Goal: Transaction & Acquisition: Purchase product/service

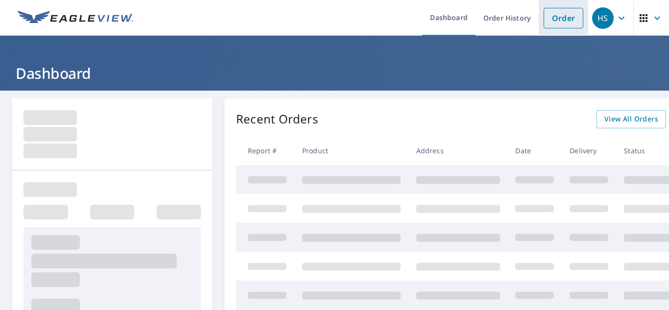
click at [555, 27] on link "Order" at bounding box center [564, 18] width 40 height 21
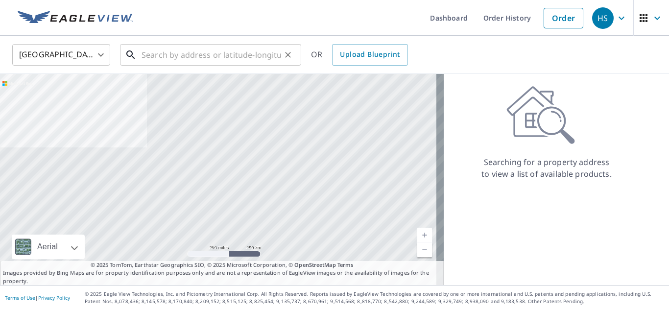
click at [178, 64] on input "text" at bounding box center [212, 54] width 140 height 27
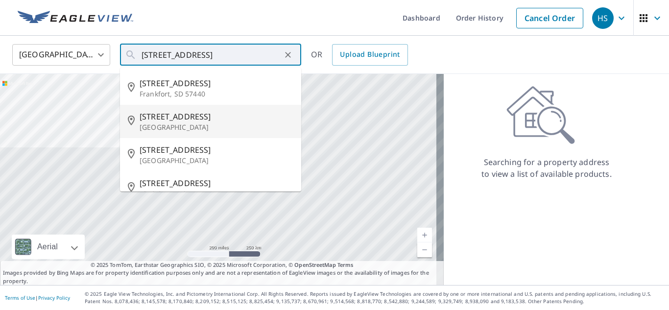
type input "[STREET_ADDRESS]"
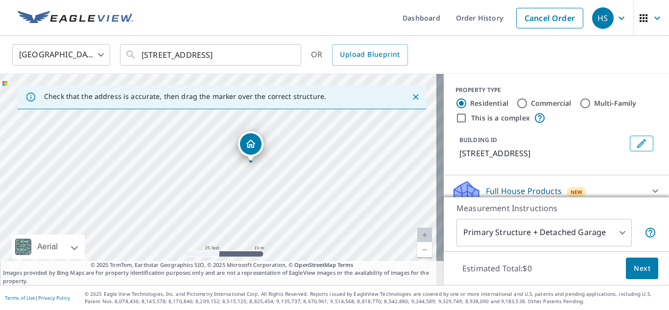
drag, startPoint x: 220, startPoint y: 156, endPoint x: 287, endPoint y: 208, distance: 84.1
click at [286, 206] on div "[STREET_ADDRESS]" at bounding box center [222, 179] width 444 height 211
drag, startPoint x: 291, startPoint y: 203, endPoint x: 273, endPoint y: 181, distance: 28.9
click at [273, 181] on div "[STREET_ADDRESS]" at bounding box center [222, 179] width 444 height 211
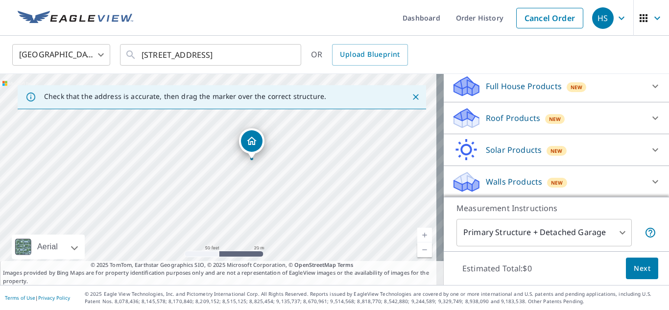
scroll to position [118, 0]
click at [549, 114] on span "New" at bounding box center [555, 118] width 12 height 8
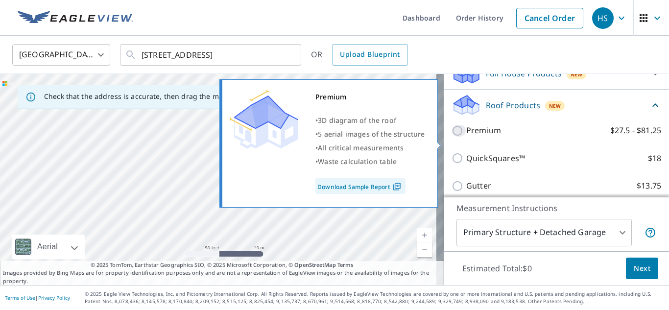
click at [455, 137] on input "Premium $27.5 - $81.25" at bounding box center [459, 131] width 15 height 12
checkbox input "true"
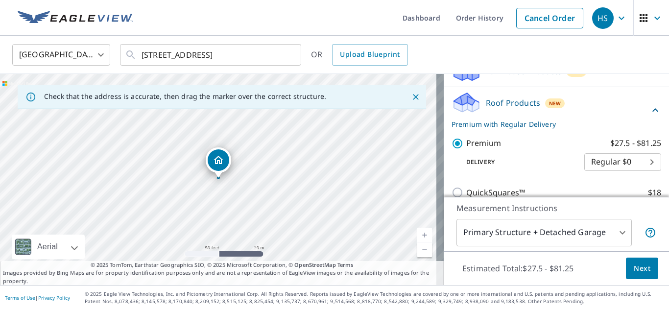
scroll to position [265, 0]
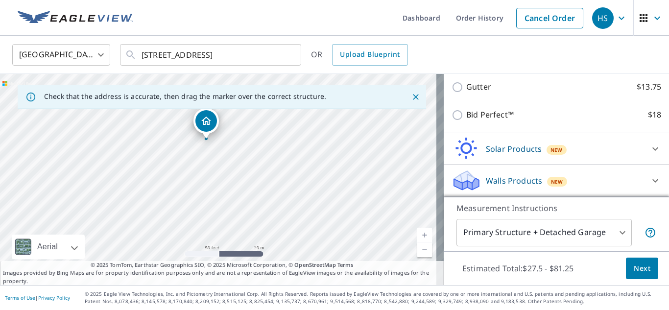
drag, startPoint x: 257, startPoint y: 221, endPoint x: 244, endPoint y: 182, distance: 41.1
drag, startPoint x: 244, startPoint y: 182, endPoint x: 232, endPoint y: 193, distance: 17.0
click at [232, 193] on div "[STREET_ADDRESS]" at bounding box center [222, 179] width 444 height 211
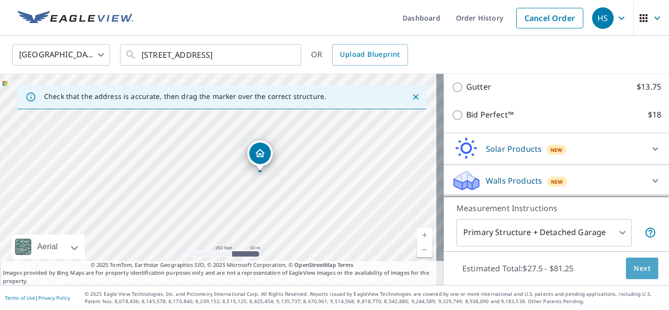
click at [641, 272] on span "Next" at bounding box center [642, 269] width 17 height 12
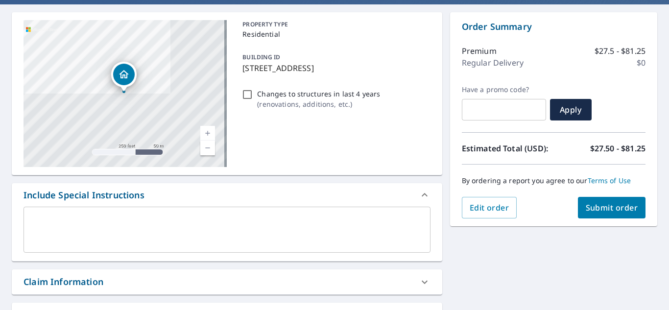
scroll to position [98, 0]
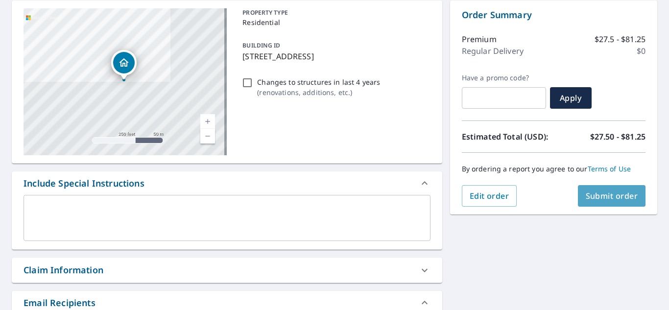
click at [629, 190] on button "Submit order" at bounding box center [612, 196] width 68 height 22
